Goal: Information Seeking & Learning: Learn about a topic

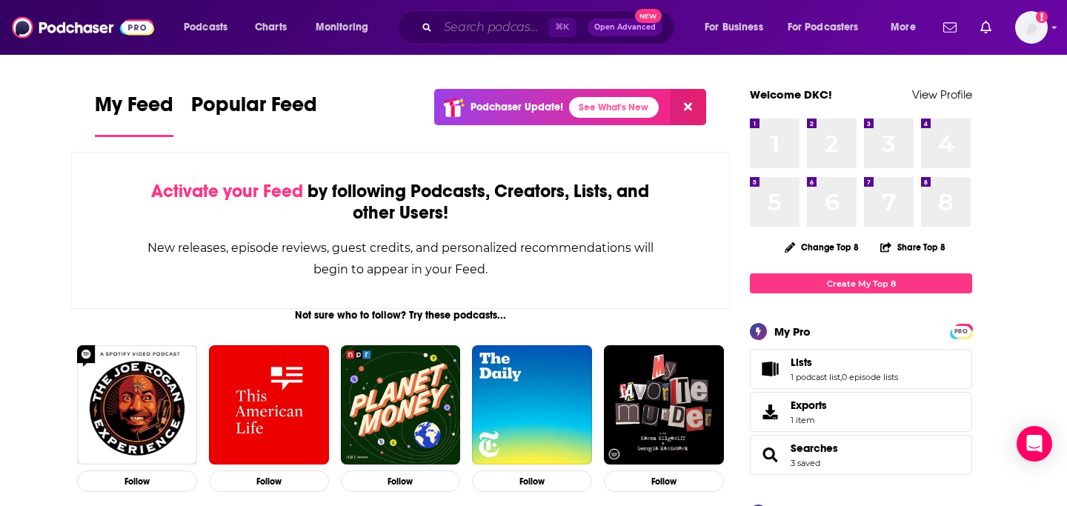
click at [471, 31] on input "Search podcasts, credits, & more..." at bounding box center [493, 28] width 110 height 24
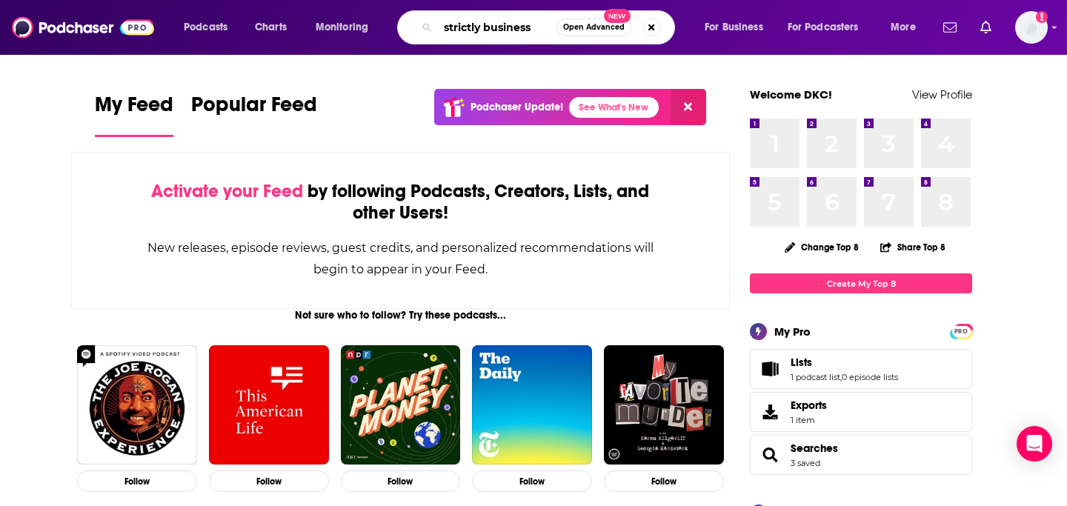
type input "strictly business"
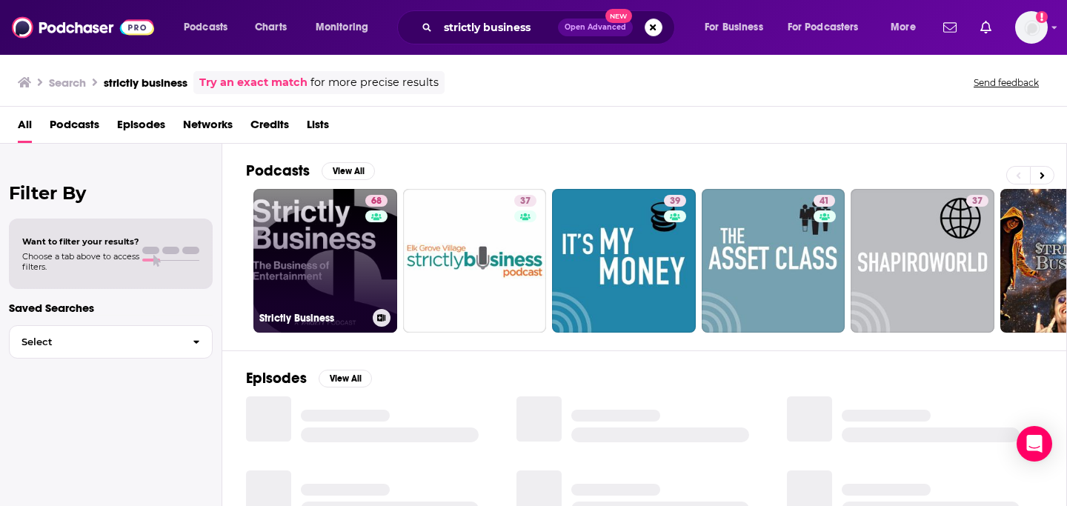
click at [343, 240] on link "68 Strictly Business" at bounding box center [325, 261] width 144 height 144
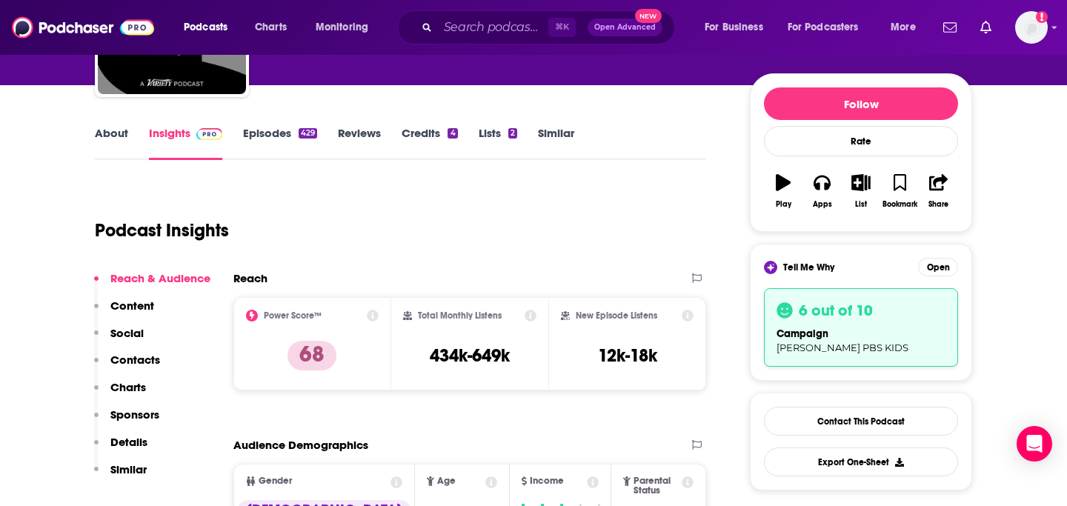
click at [193, 126] on span at bounding box center [206, 133] width 32 height 14
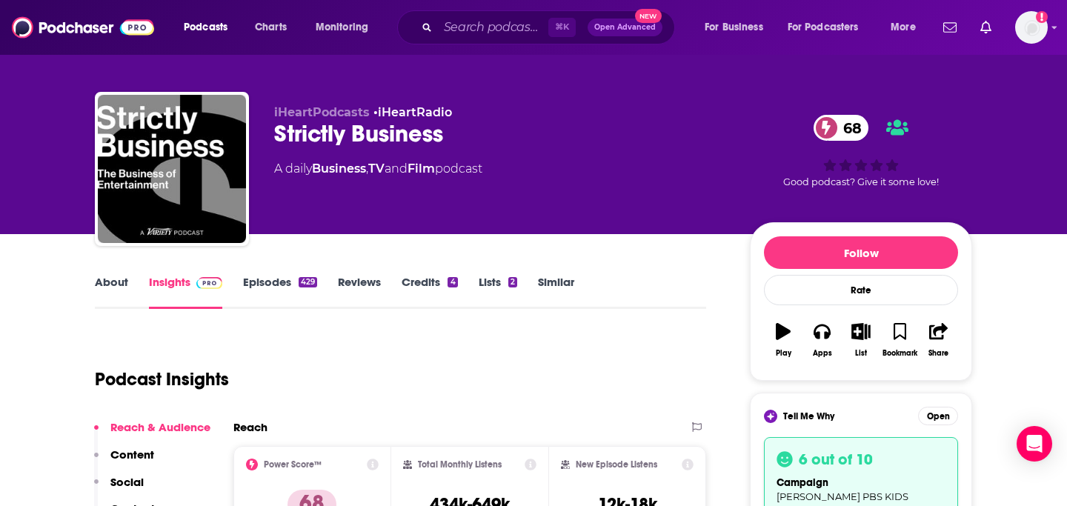
scroll to position [39, 0]
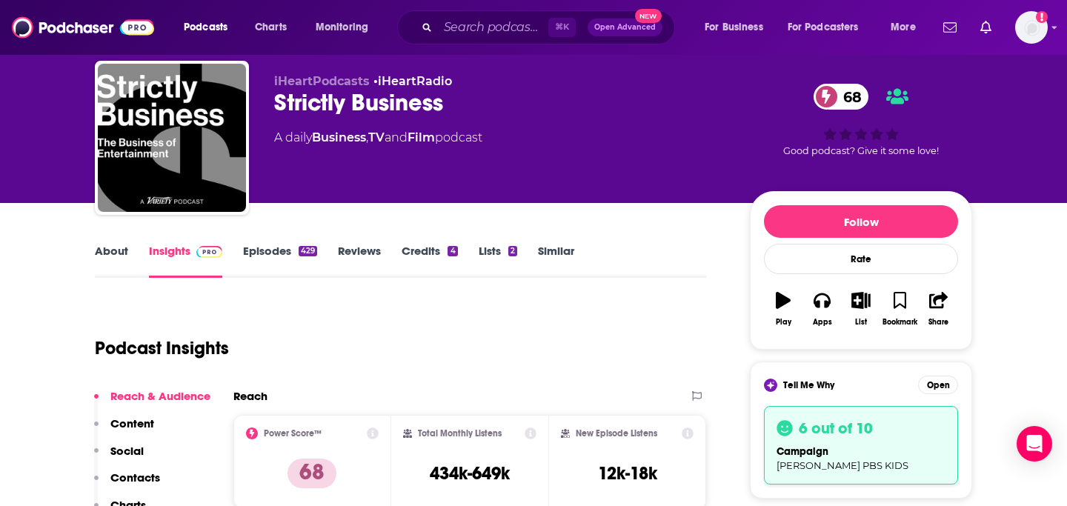
click at [282, 249] on link "Episodes 429" at bounding box center [280, 261] width 74 height 34
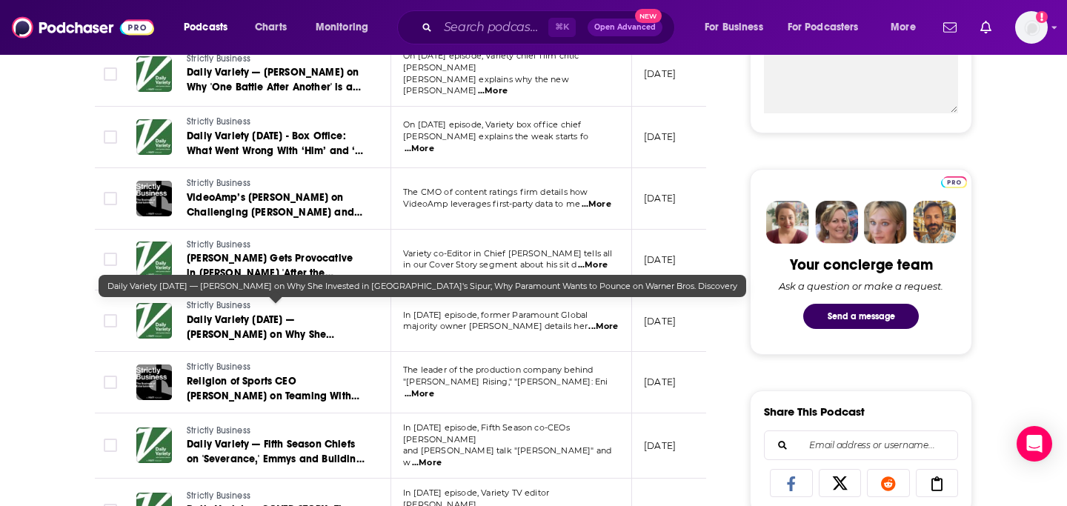
scroll to position [696, 0]
